Goal: Transaction & Acquisition: Obtain resource

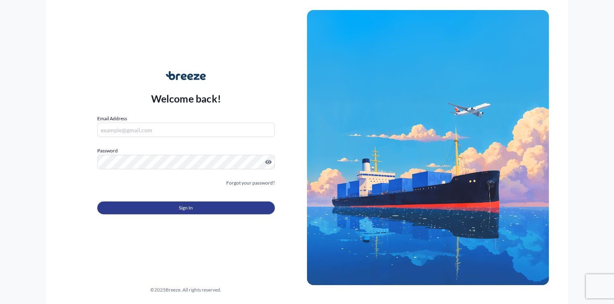
type input "[PERSON_NAME][EMAIL_ADDRESS][DOMAIN_NAME]"
click at [175, 210] on button "Sign In" at bounding box center [186, 207] width 178 height 13
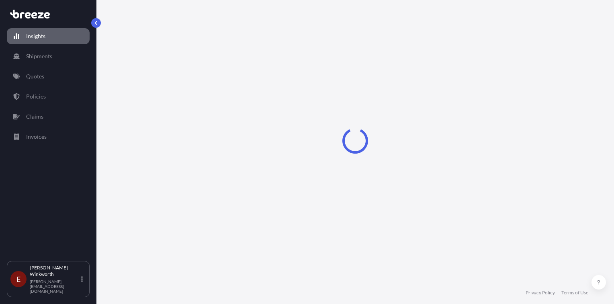
select select "2025"
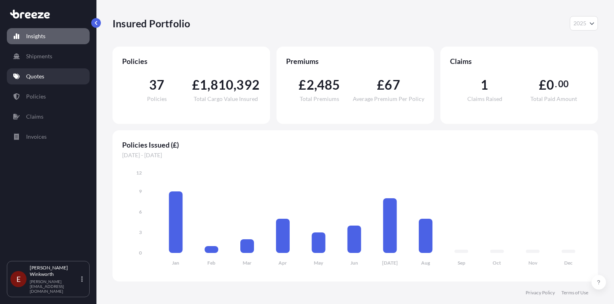
click at [33, 77] on p "Quotes" at bounding box center [35, 76] width 18 height 8
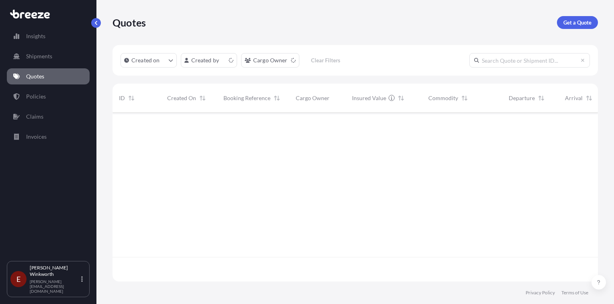
scroll to position [167, 479]
click at [580, 25] on p "Get a Quote" at bounding box center [578, 22] width 28 height 8
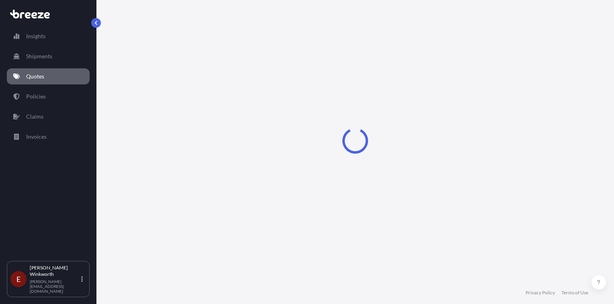
select select "Road"
select select "Sea"
select select "1"
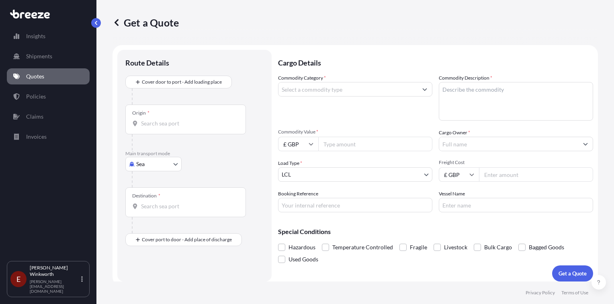
scroll to position [5, 0]
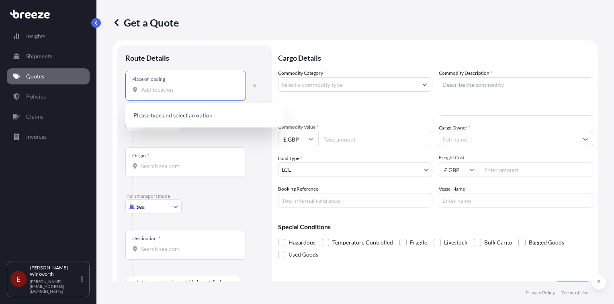
click at [159, 92] on input "Place of loading" at bounding box center [188, 90] width 95 height 8
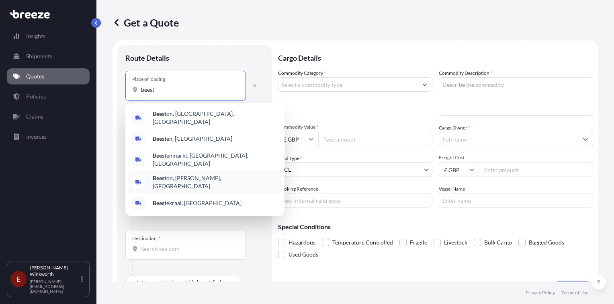
click at [217, 174] on div "Beest on, [PERSON_NAME], [GEOGRAPHIC_DATA]" at bounding box center [205, 182] width 153 height 23
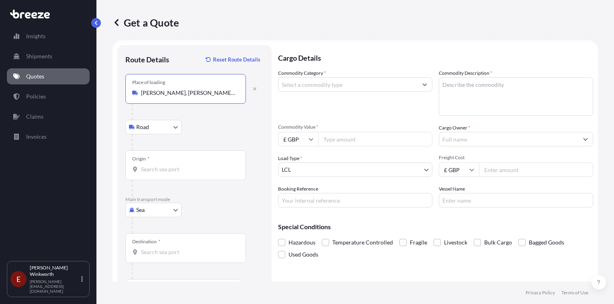
type input "[PERSON_NAME], [PERSON_NAME], [GEOGRAPHIC_DATA]"
click at [170, 168] on input "Origin *" at bounding box center [188, 169] width 95 height 8
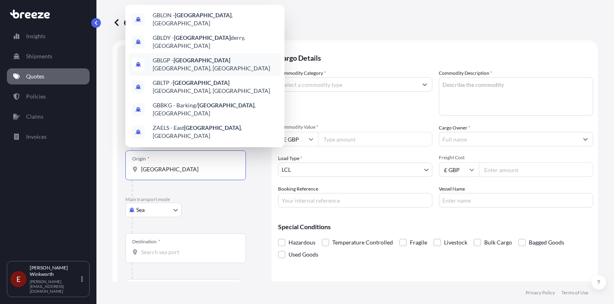
click at [214, 56] on span "GBLGP - [GEOGRAPHIC_DATA], [GEOGRAPHIC_DATA]" at bounding box center [215, 64] width 125 height 16
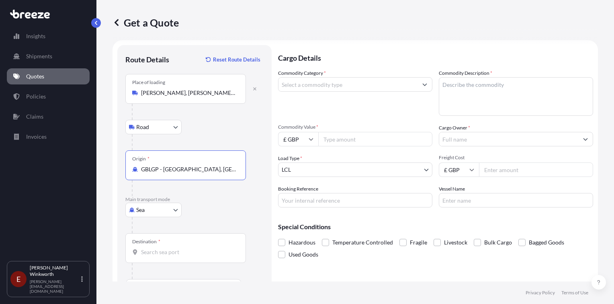
type input "GBLGP - [GEOGRAPHIC_DATA], [GEOGRAPHIC_DATA]"
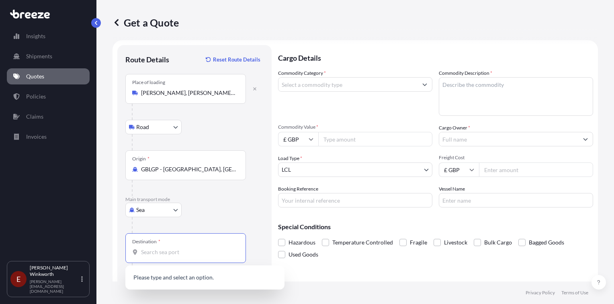
click at [157, 253] on input "Destination *" at bounding box center [188, 252] width 95 height 8
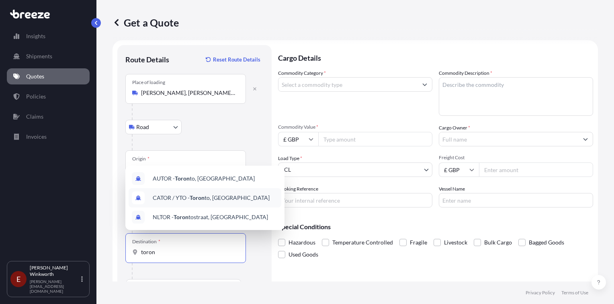
click at [209, 199] on span "CATOR / YTO - Toron to, [GEOGRAPHIC_DATA]" at bounding box center [211, 198] width 117 height 8
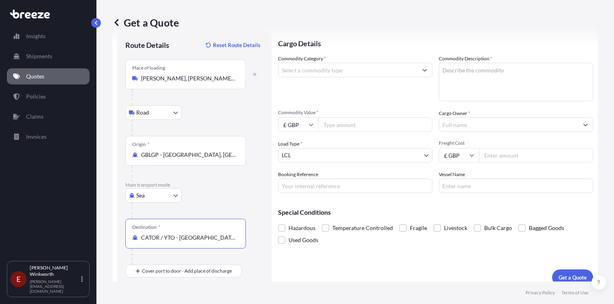
scroll to position [27, 0]
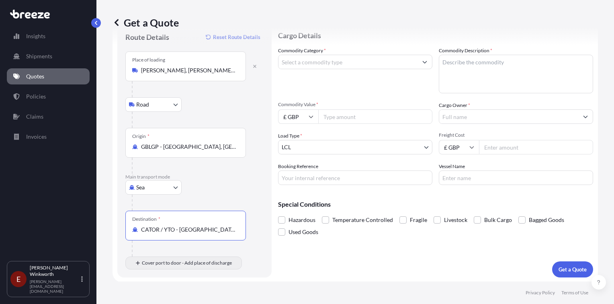
type input "CATOR / YTO - [GEOGRAPHIC_DATA], [GEOGRAPHIC_DATA]"
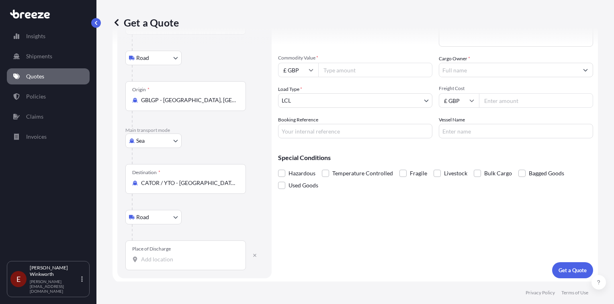
scroll to position [75, 0]
click at [166, 256] on input "Place of Discharge" at bounding box center [188, 259] width 95 height 8
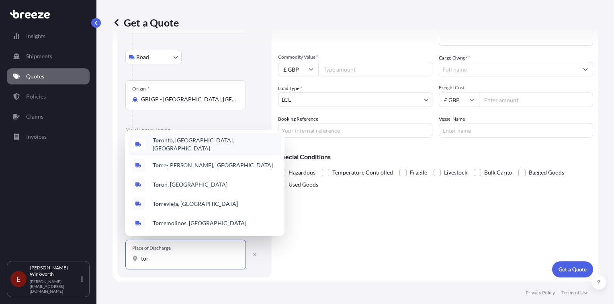
click at [177, 149] on span "Tor onto, [GEOGRAPHIC_DATA], [GEOGRAPHIC_DATA]" at bounding box center [215, 144] width 125 height 16
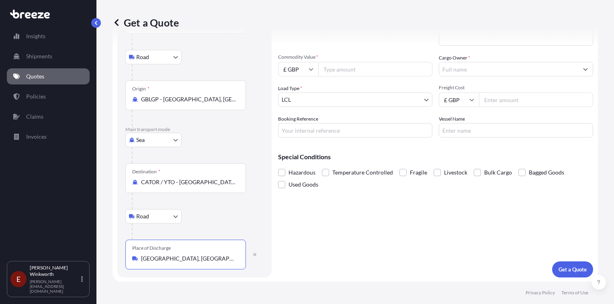
type input "[GEOGRAPHIC_DATA], [GEOGRAPHIC_DATA], [GEOGRAPHIC_DATA]"
click at [354, 68] on input "Commodity Value *" at bounding box center [375, 69] width 114 height 14
type input "45000"
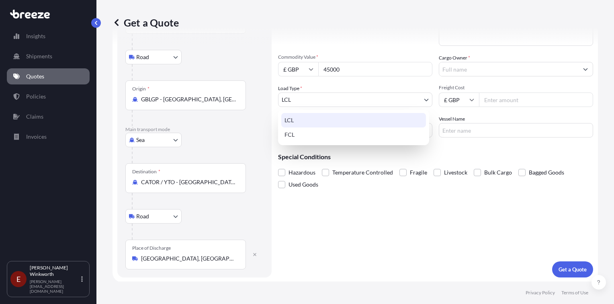
click at [312, 105] on body "Insights Shipments Quotes Policies Claims Invoices E [PERSON_NAME] [PERSON_NAME…" at bounding box center [307, 152] width 614 height 304
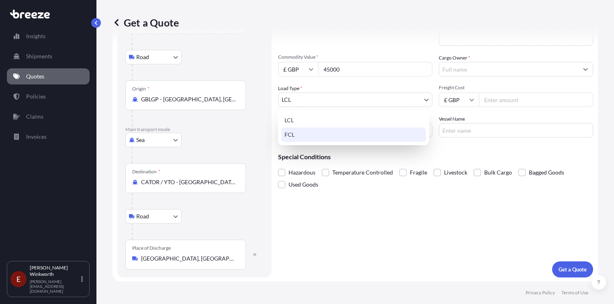
click at [307, 131] on div "FCL" at bounding box center [353, 134] width 145 height 14
select select "2"
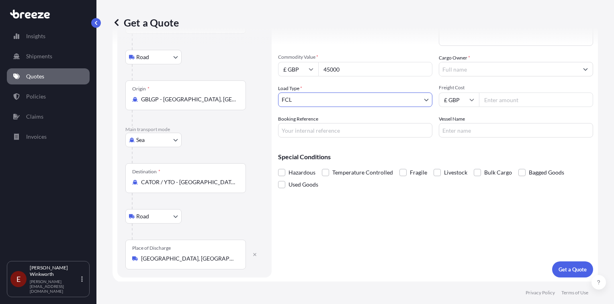
click at [518, 99] on input "Freight Cost" at bounding box center [536, 99] width 114 height 14
click at [444, 94] on input "£ GBP" at bounding box center [459, 99] width 40 height 14
click at [457, 156] on div "$ USD" at bounding box center [456, 155] width 34 height 15
type input "$ USD"
click at [464, 129] on input "Vessel Name" at bounding box center [516, 130] width 154 height 14
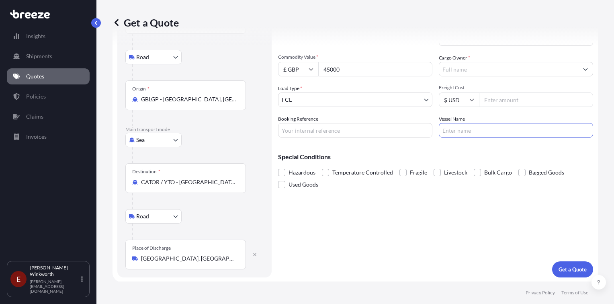
click at [493, 101] on input "Freight Cost" at bounding box center [536, 99] width 114 height 14
type input "4079"
click at [401, 226] on div "Cargo Details Commodity Category * Commodity Description * Commodity Value * £ …" at bounding box center [435, 126] width 315 height 302
click at [565, 268] on p "Get a Quote" at bounding box center [573, 269] width 28 height 8
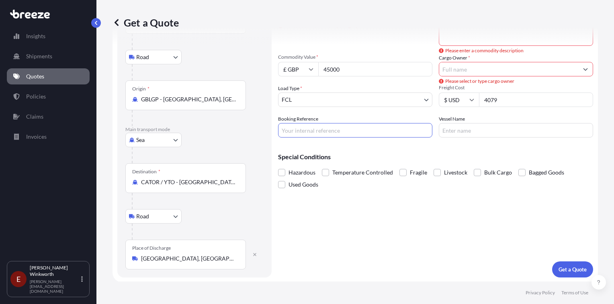
drag, startPoint x: 295, startPoint y: 125, endPoint x: 302, endPoint y: 128, distance: 8.0
click at [295, 125] on input "Booking Reference" at bounding box center [355, 130] width 154 height 14
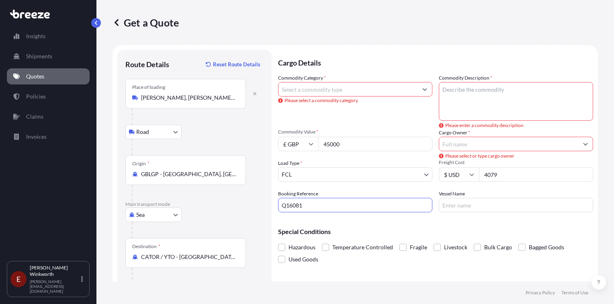
type input "Q16081"
click at [470, 92] on textarea "Commodity Description *" at bounding box center [516, 101] width 154 height 39
click at [316, 94] on input "Commodity Category *" at bounding box center [348, 89] width 139 height 14
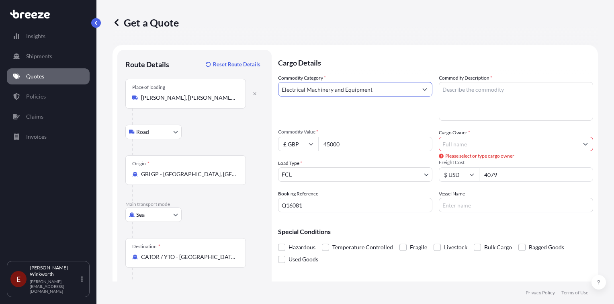
type input "Electrical Machinery and Equipment"
click at [442, 90] on textarea "Commodity Description *" at bounding box center [516, 101] width 154 height 39
click at [439, 86] on textarea "Commodity Description *" at bounding box center [516, 101] width 154 height 39
paste textarea "Packaging Machinery"
type textarea "Packaging Machinery"
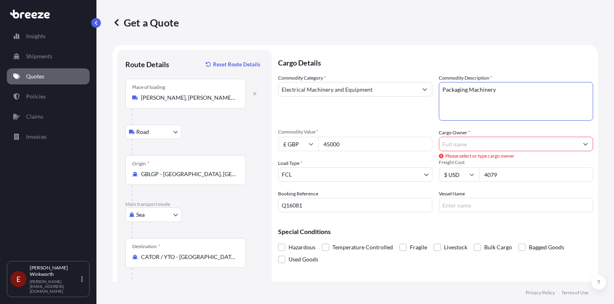
click at [462, 139] on input "Cargo Owner *" at bounding box center [508, 144] width 139 height 14
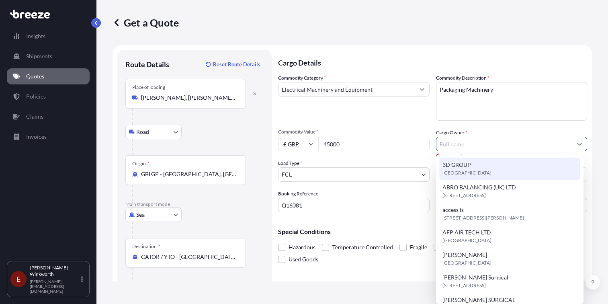
click at [453, 142] on input "Cargo Owner *" at bounding box center [505, 144] width 136 height 14
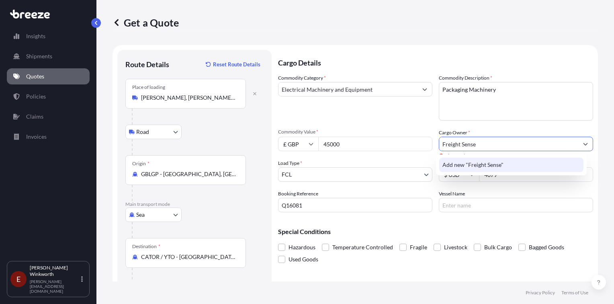
click at [484, 143] on input "Freight Sense" at bounding box center [508, 144] width 139 height 14
type input "Freight Sense"
click at [569, 198] on input "Vessel Name" at bounding box center [516, 205] width 154 height 14
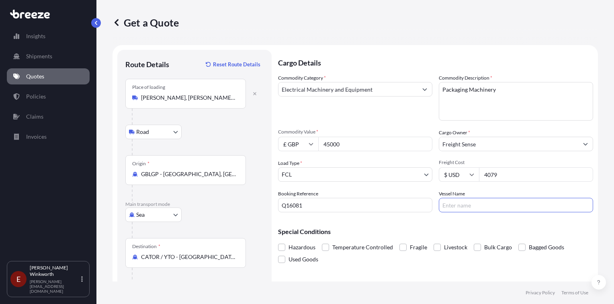
click at [591, 182] on form "Route Details Reset Route Details Place of loading [GEOGRAPHIC_DATA], [PERSON_N…" at bounding box center [356, 201] width 486 height 312
click at [481, 207] on input "Vessel Name" at bounding box center [516, 205] width 154 height 14
type input "TBA"
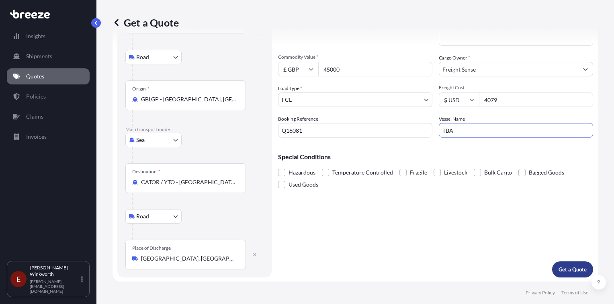
click at [559, 267] on p "Get a Quote" at bounding box center [573, 269] width 28 height 8
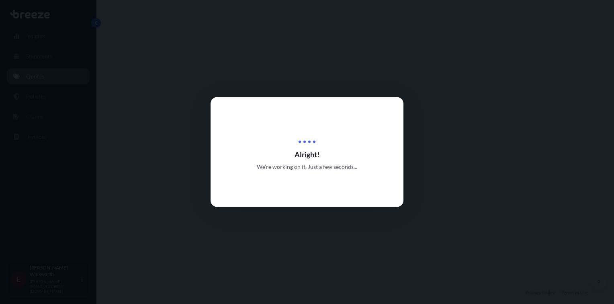
select select "Road"
select select "Sea"
select select "Road"
select select "2"
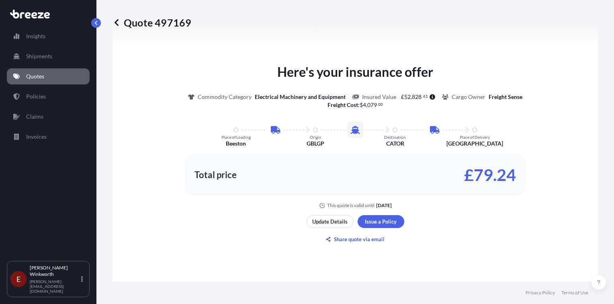
scroll to position [482, 0]
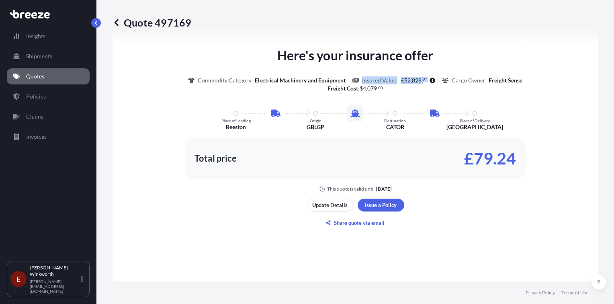
drag, startPoint x: 424, startPoint y: 80, endPoint x: 359, endPoint y: 80, distance: 65.5
click at [359, 80] on div "Insured Value £ 52 , 828 . 61" at bounding box center [396, 80] width 86 height 8
